Goal: Transaction & Acquisition: Purchase product/service

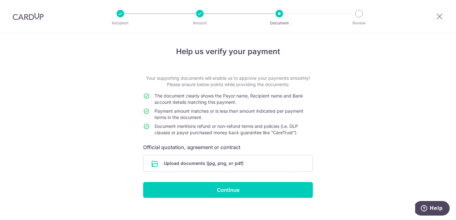
click at [198, 15] on div at bounding box center [200, 14] width 8 height 8
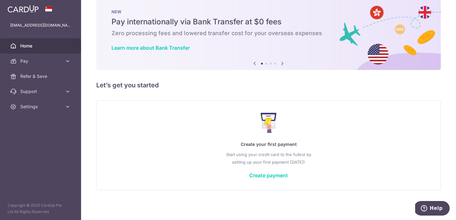
scroll to position [11, 0]
click at [47, 61] on span "Pay" at bounding box center [41, 61] width 42 height 6
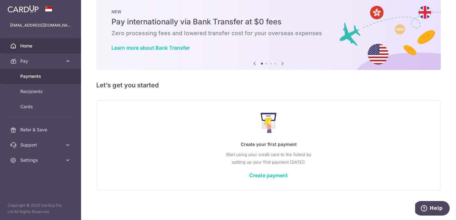
click at [42, 79] on span "Payments" at bounding box center [41, 76] width 42 height 6
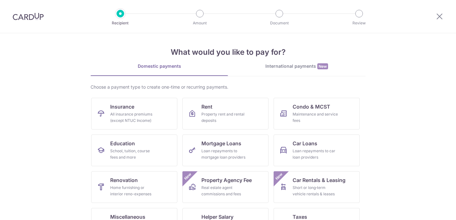
scroll to position [3, 0]
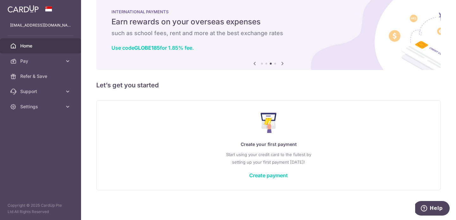
scroll to position [11, 0]
click at [257, 175] on link "Create payment" at bounding box center [268, 175] width 39 height 6
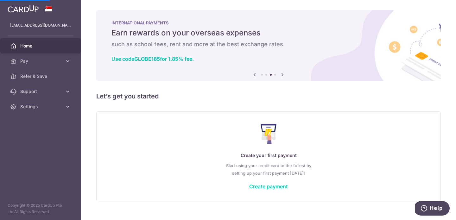
scroll to position [-3, 0]
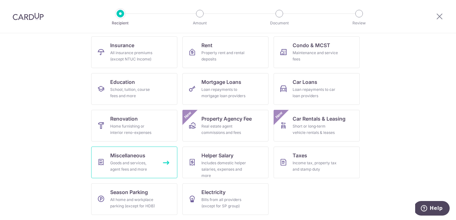
scroll to position [63, 0]
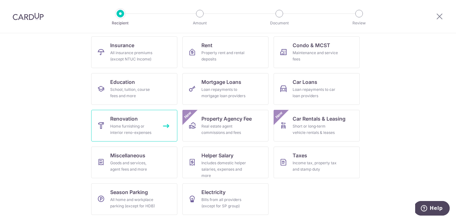
click at [141, 127] on div "Home furnishing or interior reno-expenses" at bounding box center [133, 129] width 46 height 13
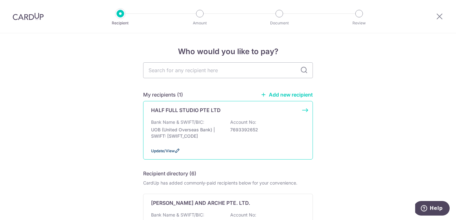
click at [169, 150] on span "Update/View" at bounding box center [163, 151] width 24 height 5
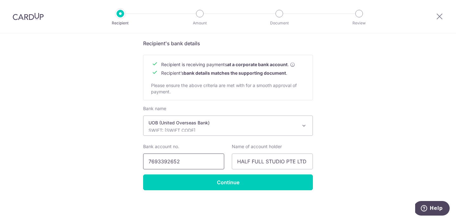
scroll to position [281, 0]
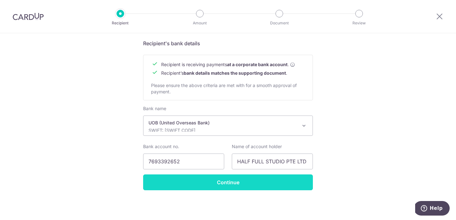
click at [198, 180] on input "Continue" at bounding box center [228, 182] width 170 height 16
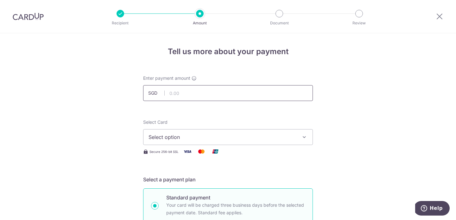
click at [185, 89] on input "text" at bounding box center [228, 93] width 170 height 16
type input "5,000.00"
click at [198, 120] on div "Select Card Select option Add credit card Your Cards **** 9326" at bounding box center [228, 132] width 170 height 26
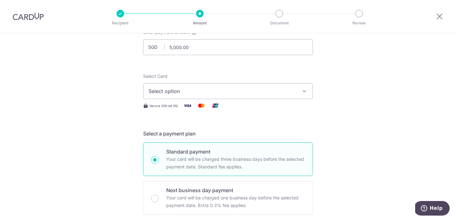
scroll to position [52, 0]
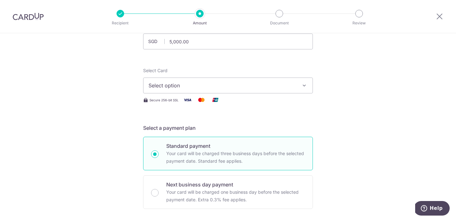
click at [193, 87] on span "Select option" at bounding box center [223, 86] width 148 height 8
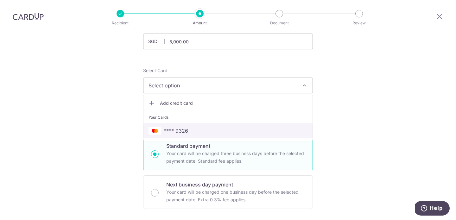
click at [186, 130] on span "**** 9326" at bounding box center [176, 131] width 24 height 8
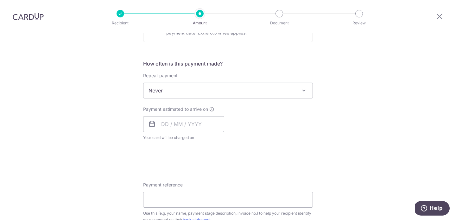
scroll to position [222, 0]
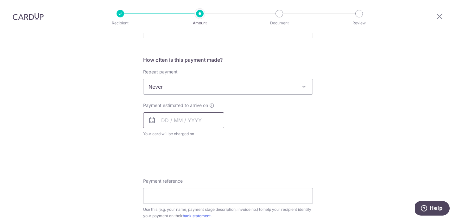
click at [184, 123] on input "text" at bounding box center [183, 120] width 81 height 16
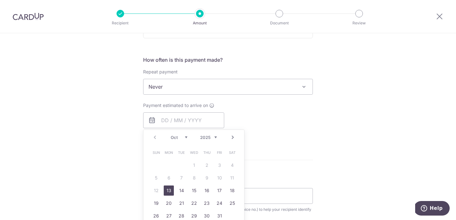
click at [169, 189] on link "13" at bounding box center [169, 191] width 10 height 10
type input "13/10/2025"
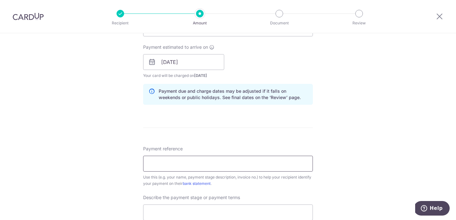
click at [217, 161] on input "Payment reference" at bounding box center [228, 164] width 170 height 16
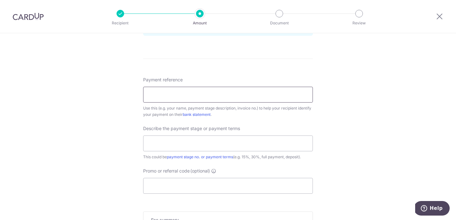
scroll to position [350, 0]
drag, startPoint x: 196, startPoint y: 96, endPoint x: 113, endPoint y: 92, distance: 83.4
click at [113, 92] on div "Tell us more about your payment Enter payment amount SGD 5,000.00 5000.00 Selec…" at bounding box center [228, 3] width 456 height 641
paste input "HFS-092025-1757070441"
type input "HFS-092025-1757070441"
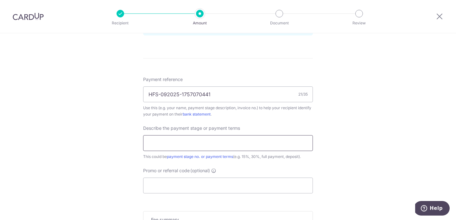
click at [186, 144] on input "text" at bounding box center [228, 143] width 170 height 16
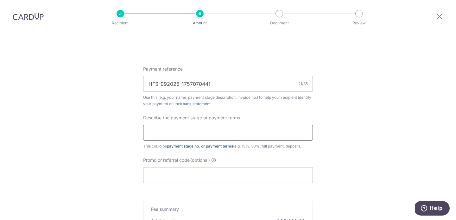
scroll to position [361, 0]
type input "20%"
click at [193, 166] on div "Promo or referral code (optional) The discounted fee will be shown on the revie…" at bounding box center [228, 170] width 170 height 26
click at [193, 172] on input "Promo or referral code (optional)" at bounding box center [228, 175] width 170 height 16
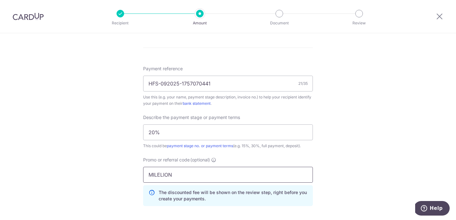
type input "MILELION"
click at [115, 164] on div "Tell us more about your payment Enter payment amount SGD 5,000.00 5000.00 Selec…" at bounding box center [228, 8] width 456 height 670
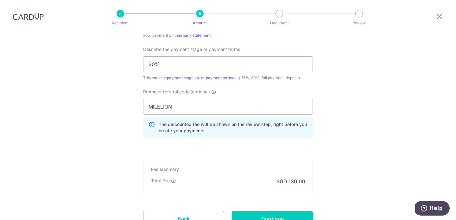
scroll to position [459, 0]
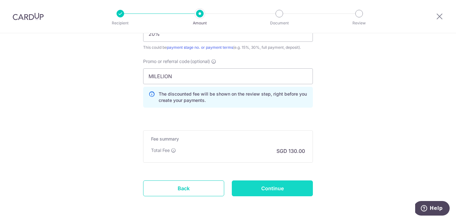
click at [280, 190] on input "Continue" at bounding box center [272, 188] width 81 height 16
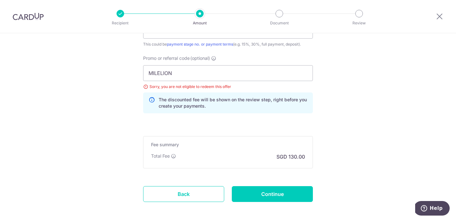
scroll to position [461, 0]
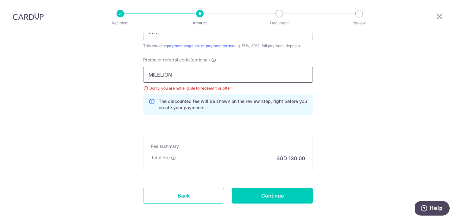
click at [187, 75] on input "MILELION" at bounding box center [228, 75] width 170 height 16
click at [209, 79] on input "MILELION" at bounding box center [228, 75] width 170 height 16
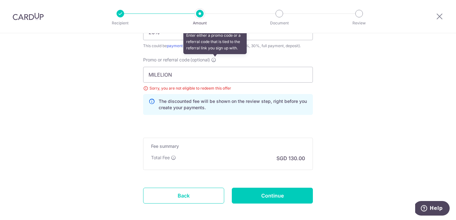
click at [216, 59] on icon at bounding box center [213, 59] width 5 height 5
click at [216, 67] on input "MILELION" at bounding box center [228, 75] width 170 height 16
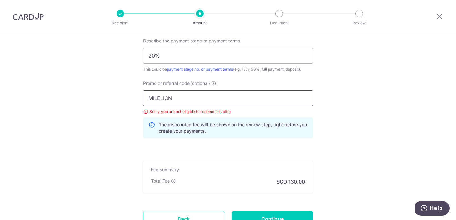
scroll to position [436, 0]
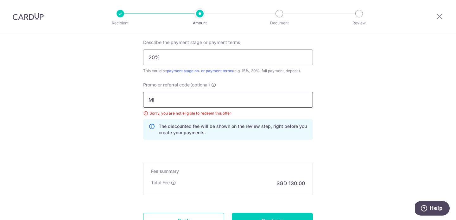
type input "M"
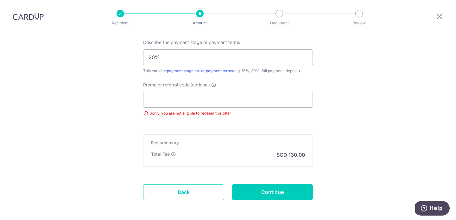
click at [141, 113] on div "Promo or referral code (optional) Sorry, you are not eligible to redeem this of…" at bounding box center [227, 99] width 177 height 35
click at [174, 98] on input "Promo or referral code (optional)" at bounding box center [228, 100] width 170 height 16
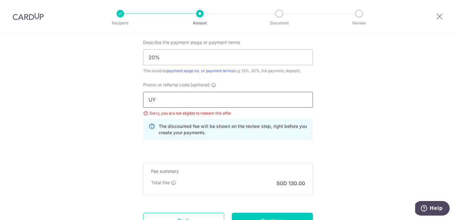
type input "U"
click at [172, 60] on input "20%" at bounding box center [228, 57] width 170 height 16
click at [165, 103] on input "YU" at bounding box center [228, 100] width 170 height 16
type input "Y"
drag, startPoint x: 174, startPoint y: 102, endPoint x: 168, endPoint y: 107, distance: 8.1
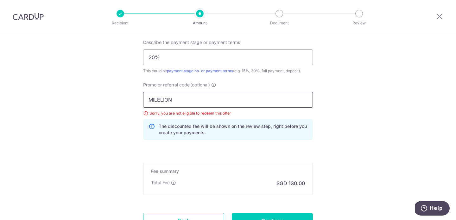
click at [152, 102] on input "MILELION" at bounding box center [228, 100] width 170 height 16
click at [178, 101] on input "MILELION" at bounding box center [228, 100] width 170 height 16
drag, startPoint x: 178, startPoint y: 101, endPoint x: 92, endPoint y: 100, distance: 86.1
paste input "YUKIS597"
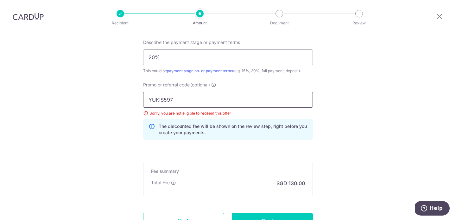
type input "YUKIS597"
click at [190, 58] on input "20%" at bounding box center [228, 57] width 170 height 16
click at [196, 99] on input "YUKIS597" at bounding box center [228, 100] width 170 height 16
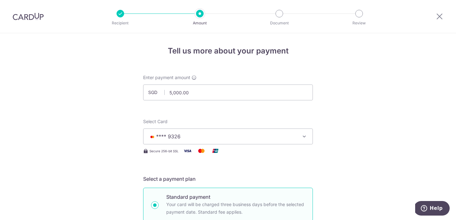
scroll to position [0, 0]
click at [197, 92] on input "5,000.00" at bounding box center [228, 93] width 170 height 16
drag, startPoint x: 197, startPoint y: 92, endPoint x: 145, endPoint y: 92, distance: 52.2
click at [145, 92] on input "5,000.00" at bounding box center [228, 93] width 170 height 16
type input "3,000.00"
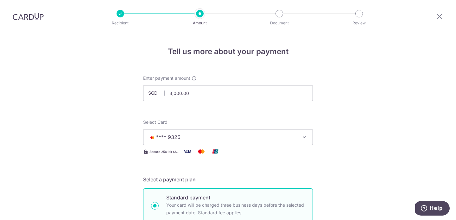
click at [180, 136] on span "**** 9326" at bounding box center [223, 137] width 148 height 8
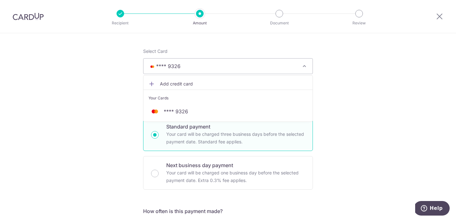
scroll to position [342, 0]
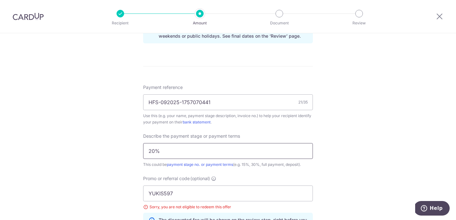
click at [188, 151] on input "20%" at bounding box center [228, 151] width 170 height 16
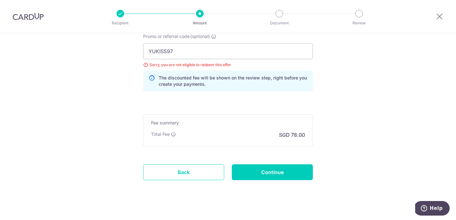
scroll to position [477, 0]
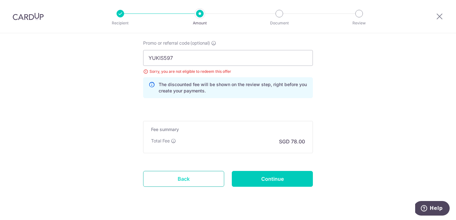
click at [196, 180] on link "Back" at bounding box center [183, 179] width 81 height 16
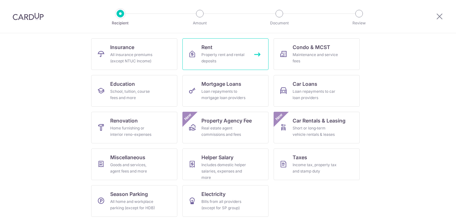
scroll to position [62, 0]
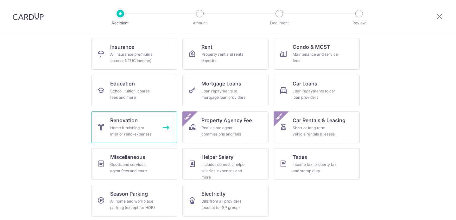
click at [136, 123] on span "Renovation" at bounding box center [124, 121] width 28 height 8
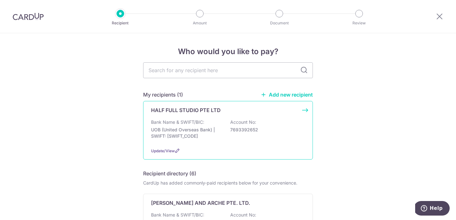
click at [195, 117] on div "HALF FULL STUDIO PTE LTD Bank Name & SWIFT/BIC: UOB (United Overseas Bank) | SW…" at bounding box center [228, 130] width 170 height 59
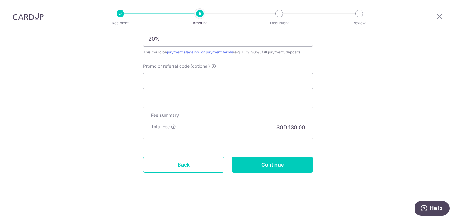
scroll to position [454, 0]
type input "5,000.00"
click at [183, 80] on input "Promo or referral code (optional)" at bounding box center [228, 81] width 170 height 16
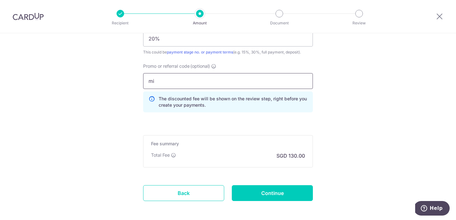
type input "m"
type input "MILELION"
click at [171, 41] on input "20%" at bounding box center [228, 39] width 170 height 16
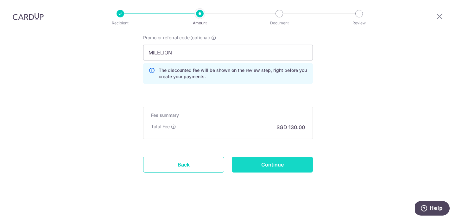
scroll to position [483, 0]
click at [255, 164] on input "Continue" at bounding box center [272, 165] width 81 height 16
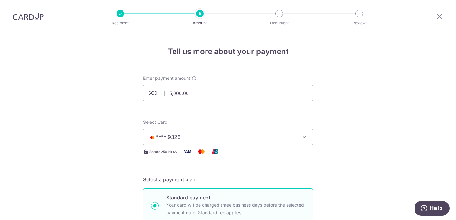
click at [121, 14] on div at bounding box center [121, 14] width 8 height 8
click at [442, 20] on icon at bounding box center [440, 16] width 8 height 8
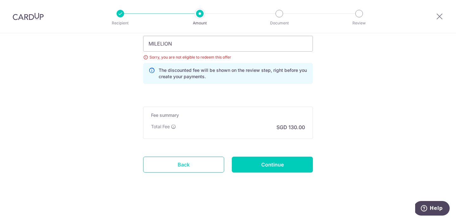
scroll to position [492, 0]
click at [191, 163] on link "Back" at bounding box center [183, 165] width 81 height 16
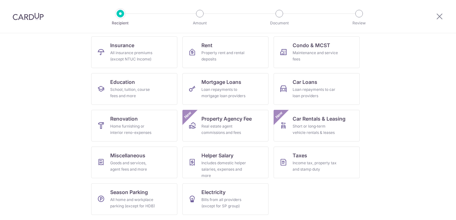
scroll to position [63, 0]
click at [439, 18] on icon at bounding box center [440, 16] width 8 height 8
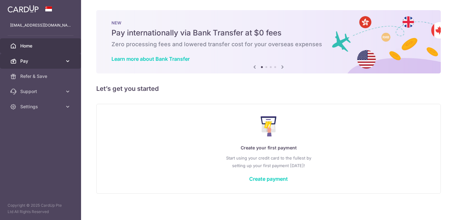
click at [56, 57] on link "Pay" at bounding box center [40, 61] width 81 height 15
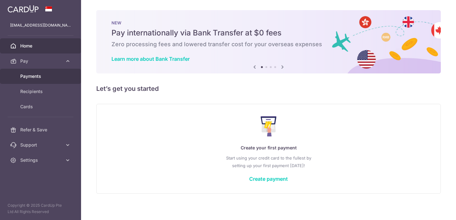
click at [52, 78] on span "Payments" at bounding box center [41, 76] width 42 height 6
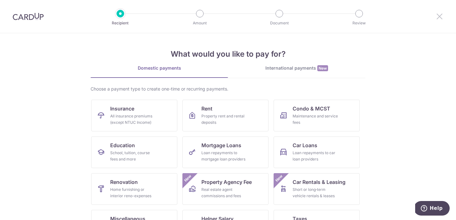
click at [436, 17] on icon at bounding box center [440, 16] width 8 height 8
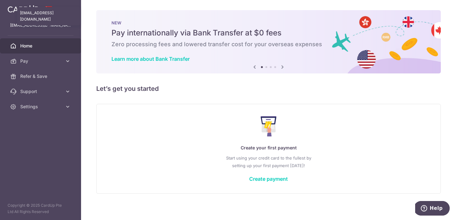
click at [34, 23] on p "[EMAIL_ADDRESS][DOMAIN_NAME]" at bounding box center [40, 25] width 61 height 6
click at [27, 14] on link at bounding box center [23, 8] width 36 height 11
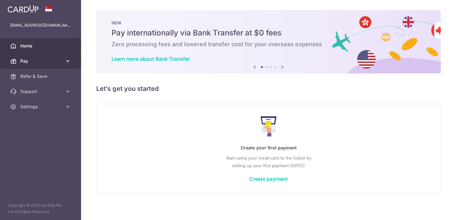
click at [43, 64] on span "Pay" at bounding box center [41, 61] width 42 height 6
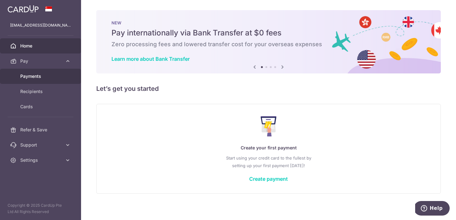
click at [42, 79] on span "Payments" at bounding box center [41, 76] width 42 height 6
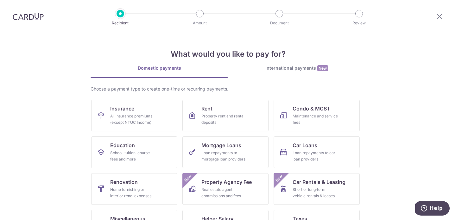
click at [447, 12] on div at bounding box center [439, 16] width 33 height 33
click at [442, 12] on div at bounding box center [439, 16] width 33 height 33
click at [440, 15] on icon at bounding box center [440, 16] width 8 height 8
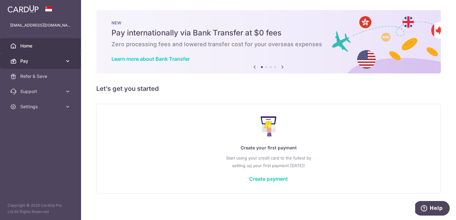
click at [44, 65] on link "Pay" at bounding box center [40, 61] width 81 height 15
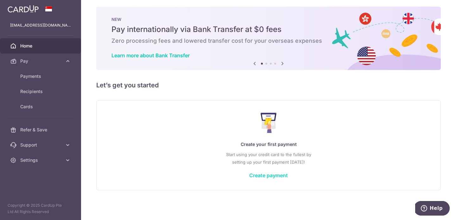
scroll to position [3, 0]
click at [265, 174] on link "Create payment" at bounding box center [268, 175] width 39 height 6
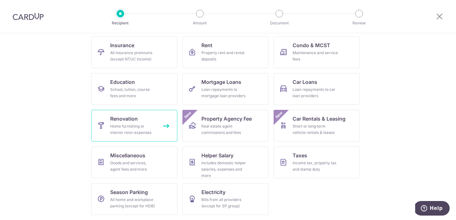
scroll to position [63, 0]
click at [131, 122] on span "Renovation" at bounding box center [124, 119] width 28 height 8
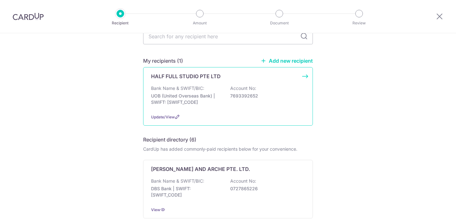
scroll to position [35, 0]
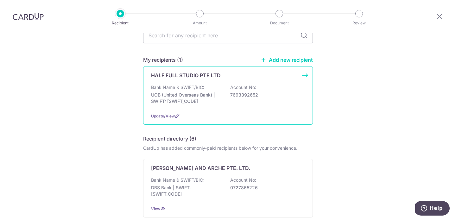
click at [195, 93] on p "UOB (United Overseas Bank) | SWIFT: UOVBSGSGXXX" at bounding box center [186, 98] width 71 height 13
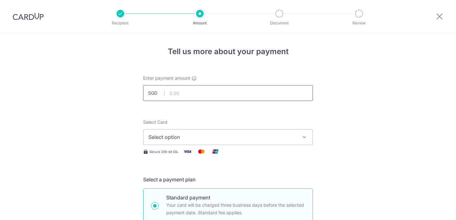
click at [191, 93] on input "text" at bounding box center [228, 93] width 170 height 16
type input "5,000.00"
click at [183, 141] on span "Select option" at bounding box center [223, 137] width 148 height 8
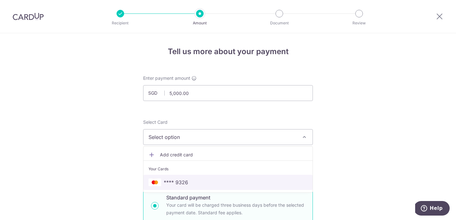
click at [177, 178] on link "**** 9326" at bounding box center [227, 182] width 169 height 15
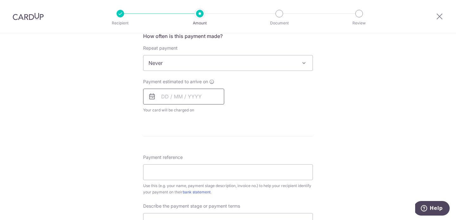
scroll to position [271, 0]
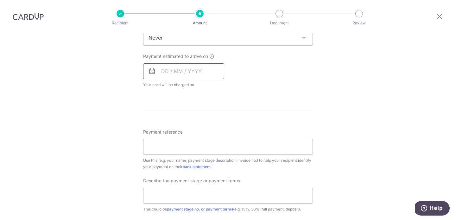
click at [182, 76] on input "text" at bounding box center [183, 71] width 81 height 16
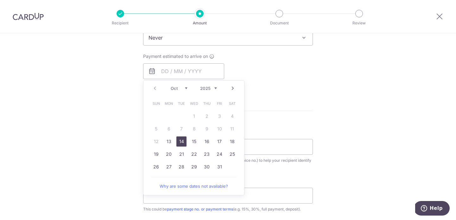
click at [181, 142] on link "14" at bounding box center [181, 141] width 10 height 10
type input "[DATE]"
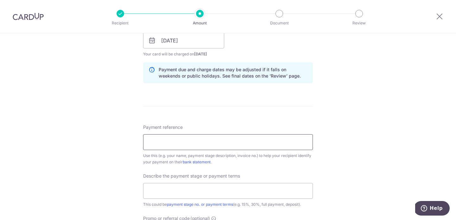
scroll to position [303, 0]
click at [214, 148] on input "Payment reference" at bounding box center [228, 142] width 170 height 16
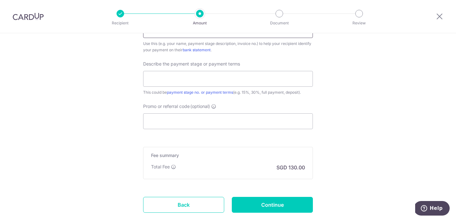
scroll to position [415, 0]
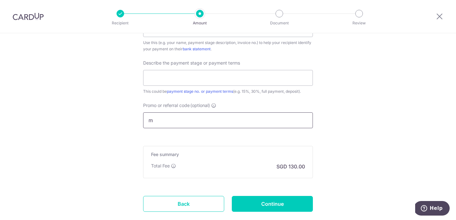
click at [195, 125] on input "m" at bounding box center [228, 120] width 170 height 16
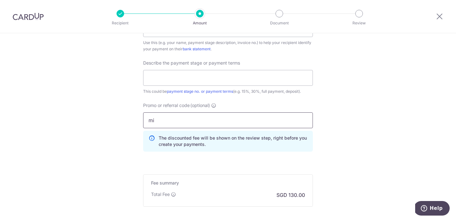
type input "m"
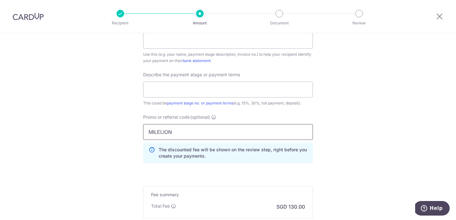
scroll to position [378, 0]
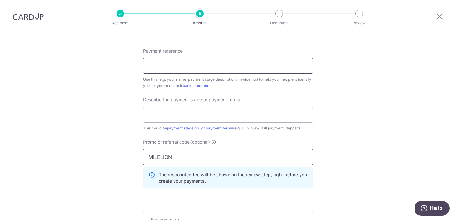
type input "MILELION"
click at [202, 69] on input "Payment reference" at bounding box center [228, 66] width 170 height 16
type input "[PERSON_NAME] and [PERSON_NAME] 535B"
click at [210, 111] on input "text" at bounding box center [228, 115] width 170 height 16
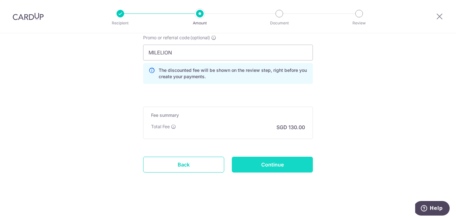
scroll to position [483, 0]
click at [250, 162] on input "Continue" at bounding box center [272, 165] width 81 height 16
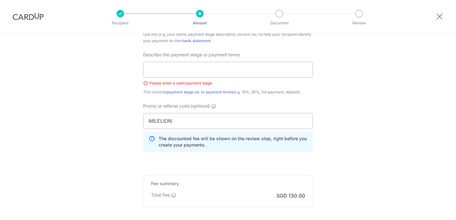
scroll to position [425, 0]
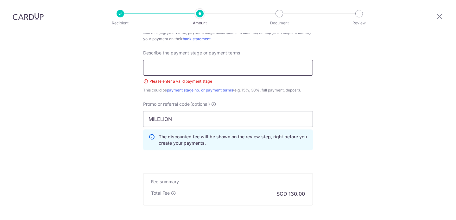
click at [216, 67] on input "text" at bounding box center [228, 68] width 170 height 16
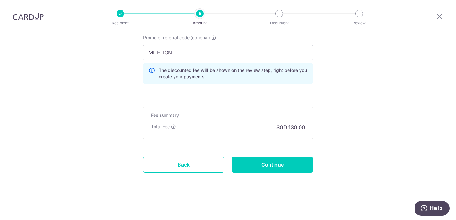
type input "20% deposit"
click at [245, 161] on input "Continue" at bounding box center [272, 165] width 81 height 16
click at [152, 70] on icon at bounding box center [152, 73] width 6 height 13
click at [197, 165] on link "Back" at bounding box center [183, 165] width 81 height 16
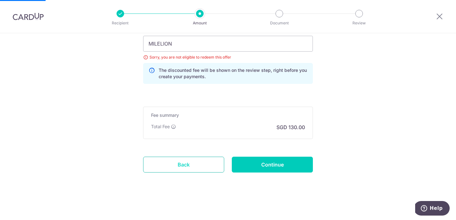
scroll to position [117, 0]
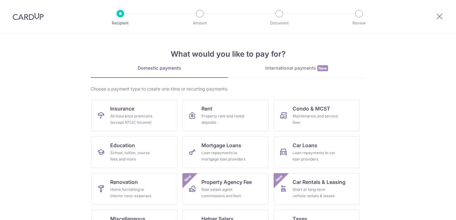
click at [435, 18] on div at bounding box center [439, 16] width 33 height 33
click at [442, 15] on icon at bounding box center [440, 16] width 8 height 8
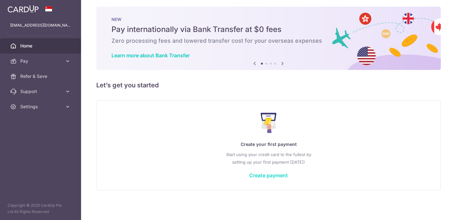
scroll to position [3, 0]
click at [269, 173] on link "Create payment" at bounding box center [268, 175] width 39 height 6
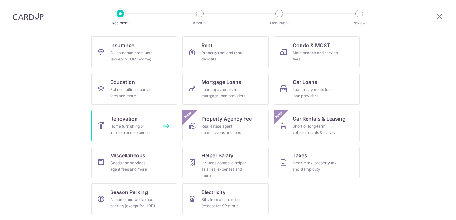
scroll to position [64, 0]
click at [143, 122] on link "Renovation Home furnishing or interior reno-expenses" at bounding box center [134, 126] width 86 height 32
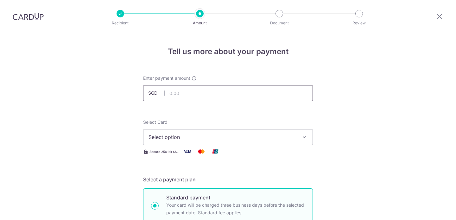
click at [185, 97] on input "text" at bounding box center [228, 93] width 170 height 16
type input "1,153.00"
click at [210, 121] on div "Select Card Select option Add credit card Your Cards **** 9326" at bounding box center [228, 132] width 170 height 26
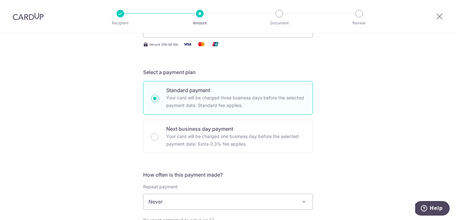
scroll to position [58, 0]
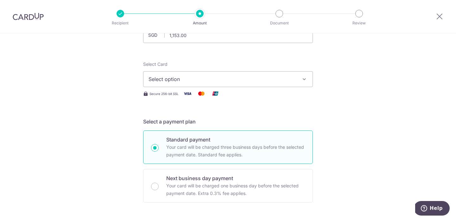
click at [177, 82] on span "Select option" at bounding box center [223, 79] width 148 height 8
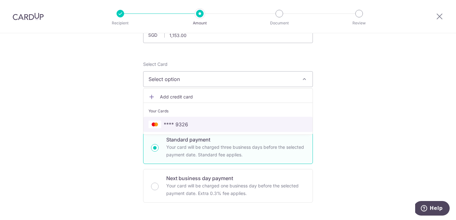
click at [181, 119] on link "**** 9326" at bounding box center [227, 124] width 169 height 15
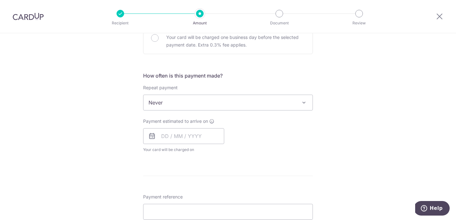
scroll to position [220, 0]
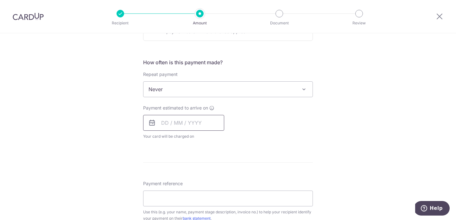
click at [186, 124] on input "text" at bounding box center [183, 123] width 81 height 16
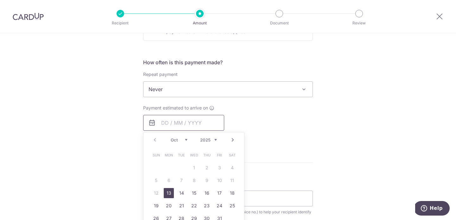
scroll to position [249, 0]
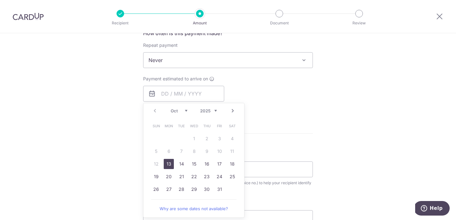
click at [172, 165] on link "13" at bounding box center [169, 164] width 10 height 10
type input "[DATE]"
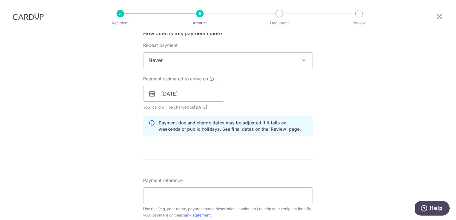
click at [212, 71] on div "How often is this payment made? Repeat payment Never Every week Every month Eve…" at bounding box center [228, 85] width 170 height 112
click at [212, 61] on span "Never" at bounding box center [227, 60] width 169 height 15
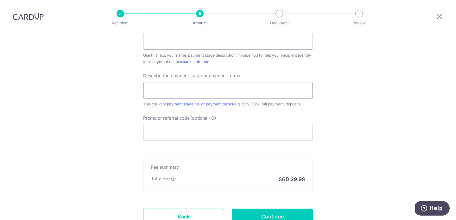
scroll to position [396, 0]
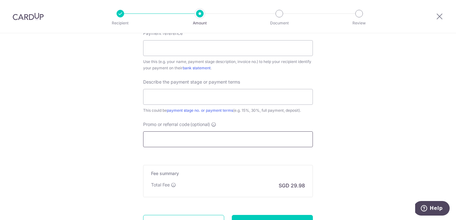
click at [185, 135] on input "Promo or referral code (optional)" at bounding box center [228, 139] width 170 height 16
paste input "YUKIS597"
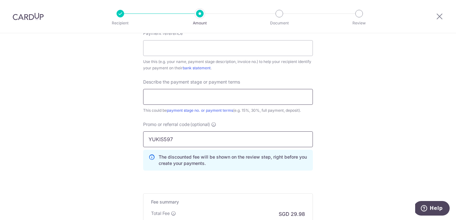
type input "YUKIS597"
click at [186, 96] on input "text" at bounding box center [228, 97] width 170 height 16
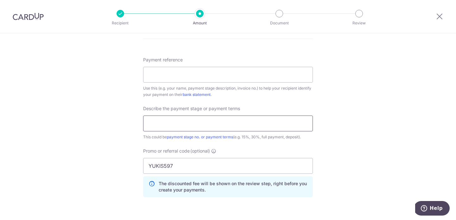
scroll to position [369, 0]
type input "d"
type input "20% deposit"
click at [174, 73] on input "Payment reference" at bounding box center [228, 75] width 170 height 16
paste input "HFS-092025-1757070441"
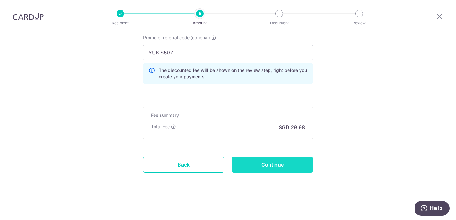
type input "HFS-092025-1757070441"
click at [250, 162] on input "Continue" at bounding box center [272, 165] width 81 height 16
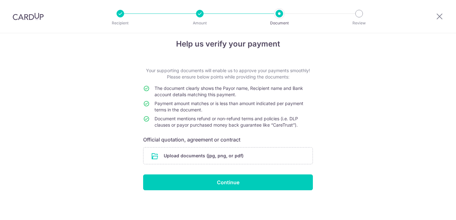
scroll to position [8, 0]
click at [238, 156] on input "file" at bounding box center [227, 156] width 169 height 16
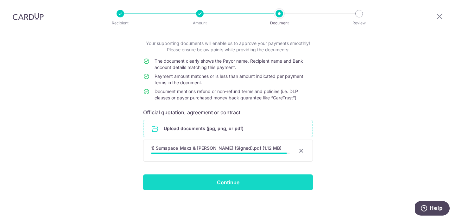
scroll to position [34, 0]
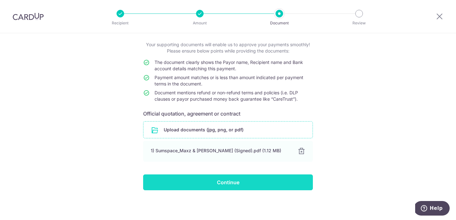
click at [246, 184] on input "Continue" at bounding box center [228, 182] width 170 height 16
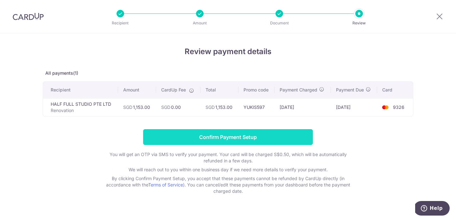
click at [193, 142] on input "Confirm Payment Setup" at bounding box center [228, 137] width 170 height 16
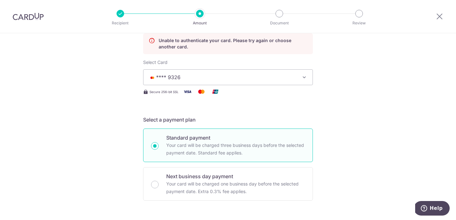
scroll to position [66, 0]
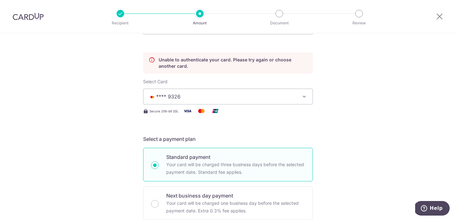
click at [185, 60] on p "Unable to authenticate your card. Please try again or choose another card." at bounding box center [233, 63] width 149 height 13
click at [207, 98] on span "**** 9326" at bounding box center [223, 97] width 148 height 8
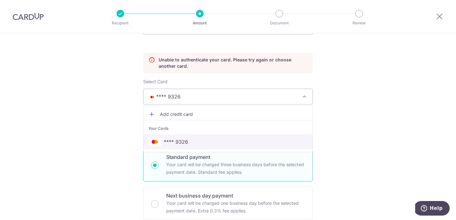
click at [186, 141] on span "**** 9326" at bounding box center [176, 142] width 24 height 8
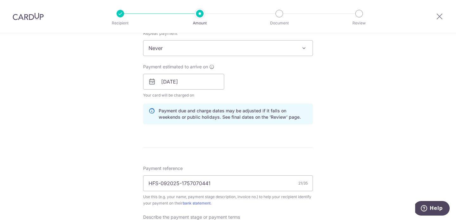
scroll to position [509, 0]
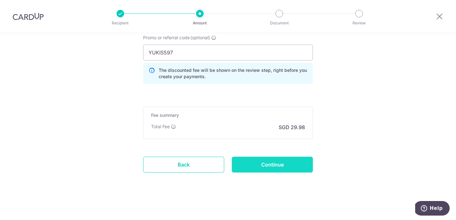
click at [264, 168] on input "Continue" at bounding box center [272, 165] width 81 height 16
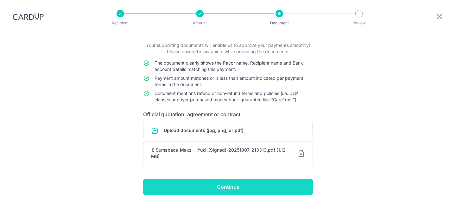
click at [239, 188] on input "Continue" at bounding box center [228, 187] width 170 height 16
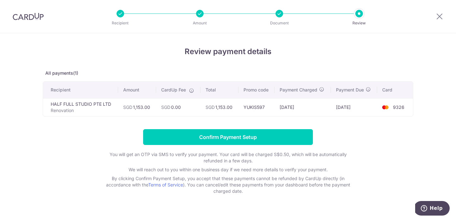
scroll to position [5, 0]
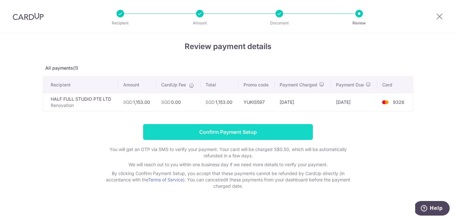
click at [235, 132] on input "Confirm Payment Setup" at bounding box center [228, 132] width 170 height 16
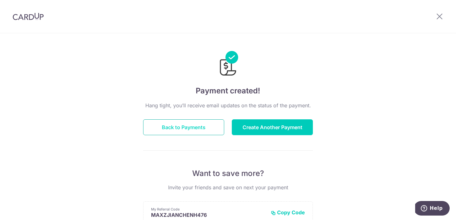
click at [191, 127] on button "Back to Payments" at bounding box center [183, 127] width 81 height 16
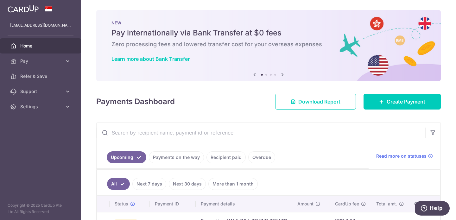
click at [153, 108] on div "Payments Dashboard Download Report Create Payment" at bounding box center [268, 100] width 345 height 18
